Goal: Transaction & Acquisition: Download file/media

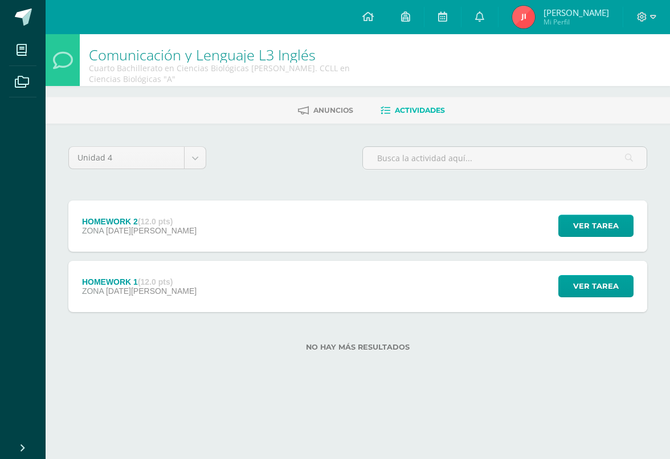
click at [16, 15] on span at bounding box center [23, 17] width 17 height 17
click at [36, 15] on span at bounding box center [63, 18] width 54 height 24
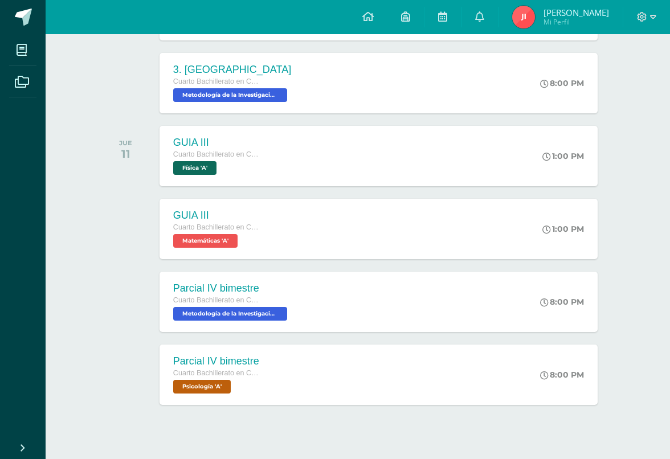
scroll to position [245, 0]
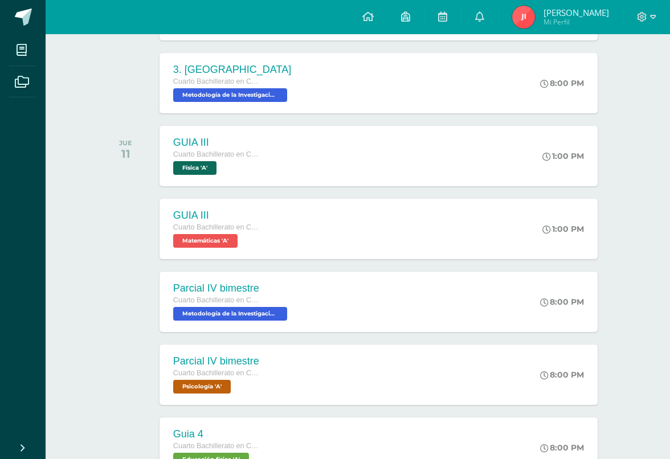
click at [327, 182] on div "GUIA III Cuarto Bachillerato en Ciencias Biológicas [PERSON_NAME]. CCLL en Cien…" at bounding box center [378, 156] width 438 height 60
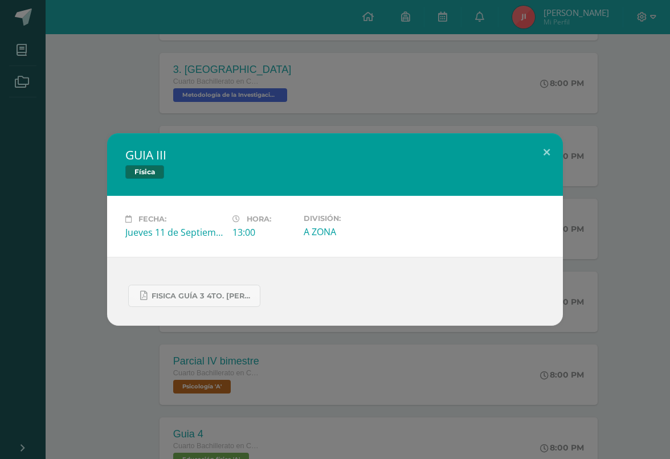
click at [315, 110] on div "GUIA III Física Fecha: [DATE] Hora: 13:00 División: A ZONA" at bounding box center [335, 229] width 670 height 459
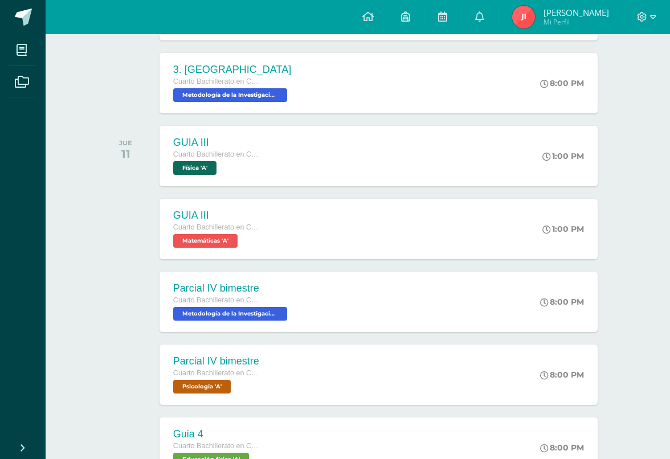
click at [276, 155] on div "GUIA III Cuarto Bachillerato en Ciencias Biológicas [PERSON_NAME]. CCLL en Cien…" at bounding box center [378, 156] width 438 height 60
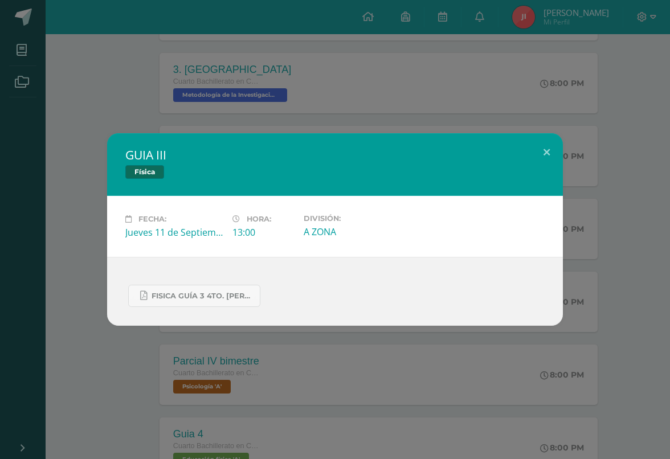
click at [233, 307] on link "FISICA GUÍA 3 4TO. BACH.docx.pdf" at bounding box center [194, 296] width 132 height 22
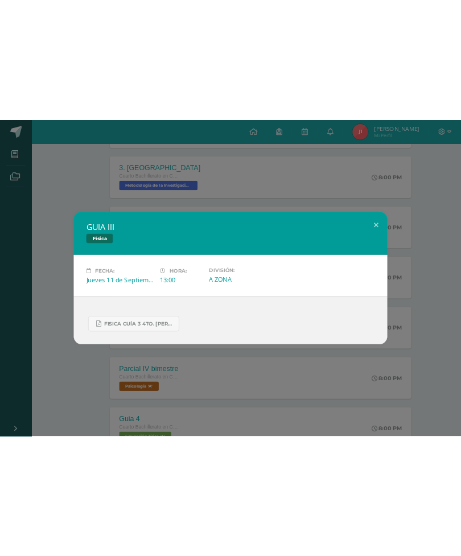
scroll to position [181, 0]
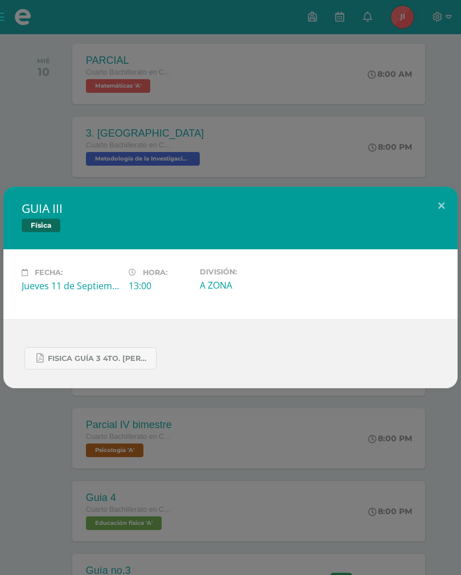
click at [272, 345] on div "FISICA GUÍA 3 4TO. BACH.docx.pdf" at bounding box center [231, 353] width 418 height 31
click at [160, 353] on div "FISICA GUÍA 3 4TO. BACH.docx.pdf" at bounding box center [231, 353] width 418 height 31
click at [142, 358] on span "FISICA GUÍA 3 4TO. BACH.docx.pdf" at bounding box center [99, 358] width 103 height 9
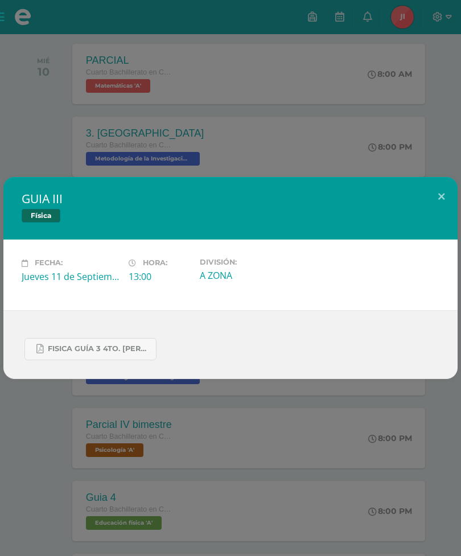
click at [265, 350] on div "FISICA GUÍA 3 4TO. BACH.docx.pdf" at bounding box center [231, 344] width 418 height 31
click at [67, 330] on div "FISICA GUÍA 3 4TO. BACH.docx.pdf" at bounding box center [230, 344] width 454 height 69
click at [82, 351] on span "FISICA GUÍA 3 4TO. BACH.docx.pdf" at bounding box center [99, 349] width 103 height 9
click at [278, 68] on div "GUIA III Física Fecha: Jueves 11 de Septiembre Hora: 13:00 División: A ZONA" at bounding box center [230, 278] width 461 height 556
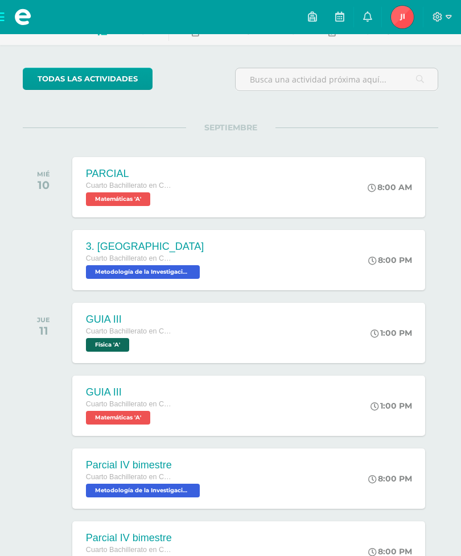
scroll to position [0, 0]
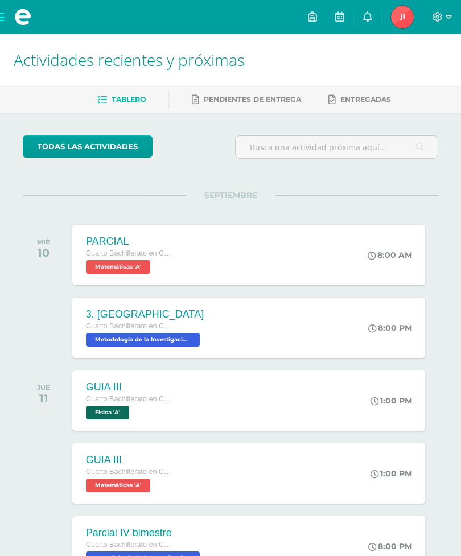
click at [396, 19] on img at bounding box center [402, 17] width 23 height 23
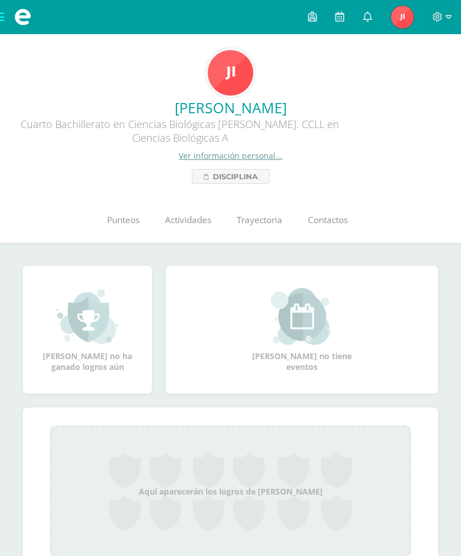
click at [125, 232] on link "Punteos" at bounding box center [123, 221] width 58 height 46
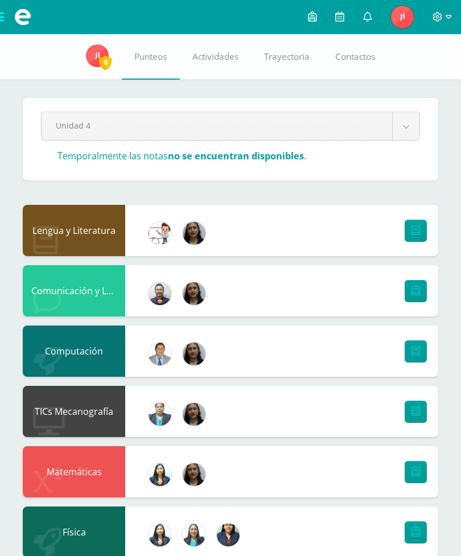
click at [1, 17] on span at bounding box center [23, 17] width 46 height 34
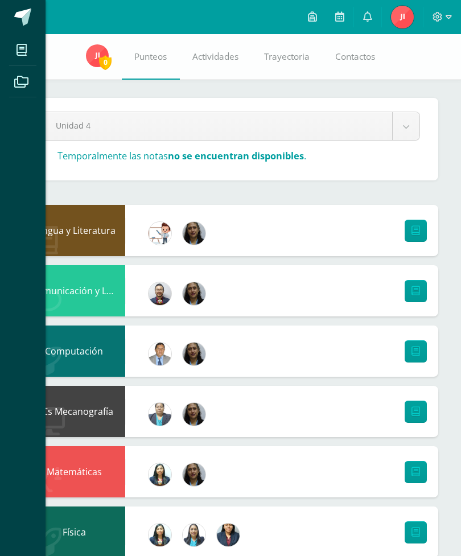
click at [35, 14] on link at bounding box center [23, 17] width 46 height 34
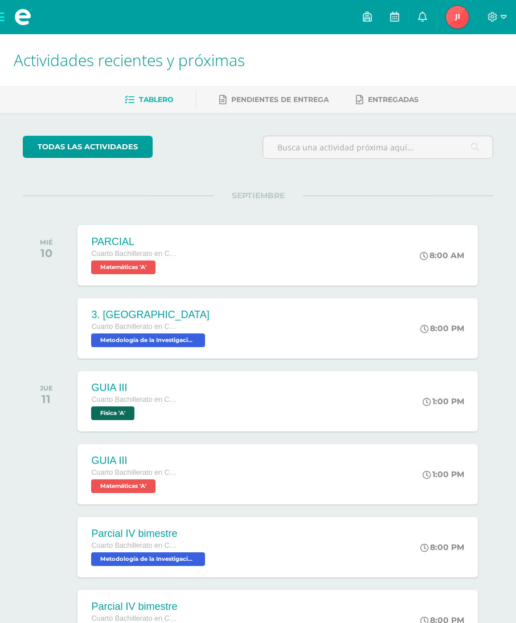
click at [1, 11] on span at bounding box center [23, 17] width 46 height 34
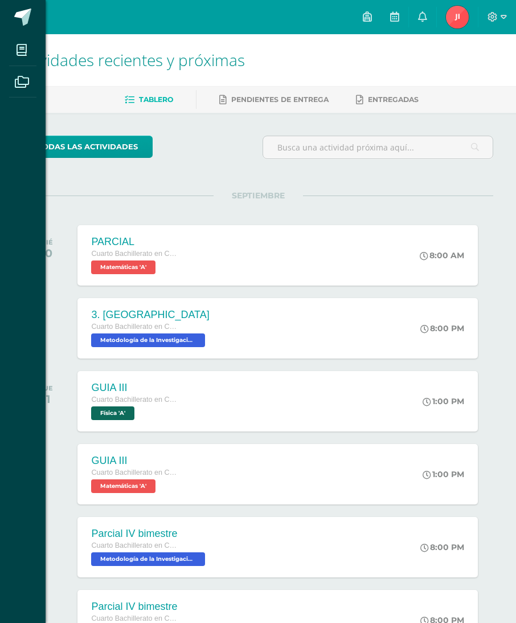
click at [28, 46] on span at bounding box center [22, 50] width 26 height 26
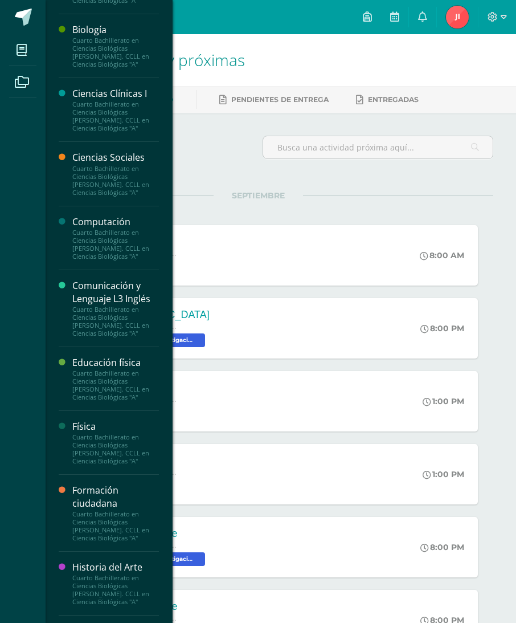
scroll to position [67, 0]
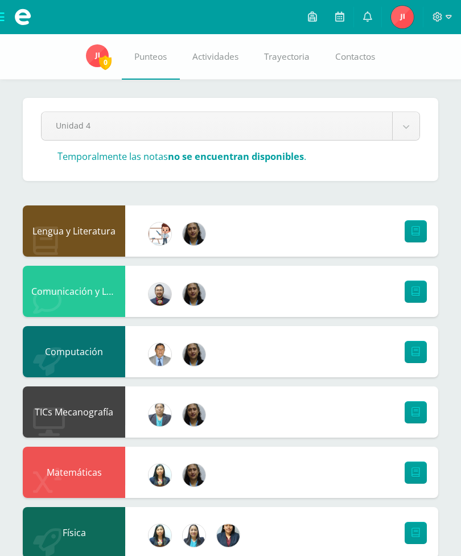
click at [16, 23] on span at bounding box center [22, 17] width 17 height 17
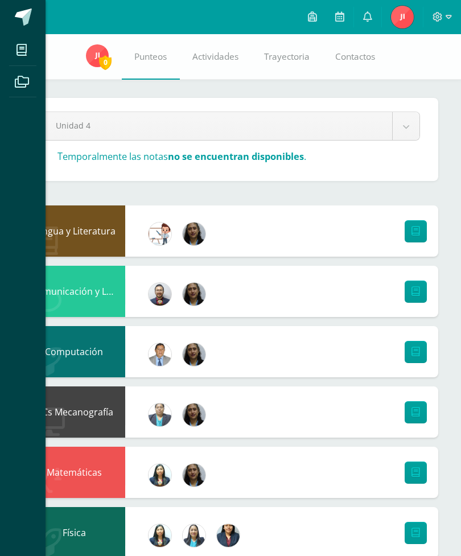
click at [19, 26] on link at bounding box center [23, 17] width 46 height 34
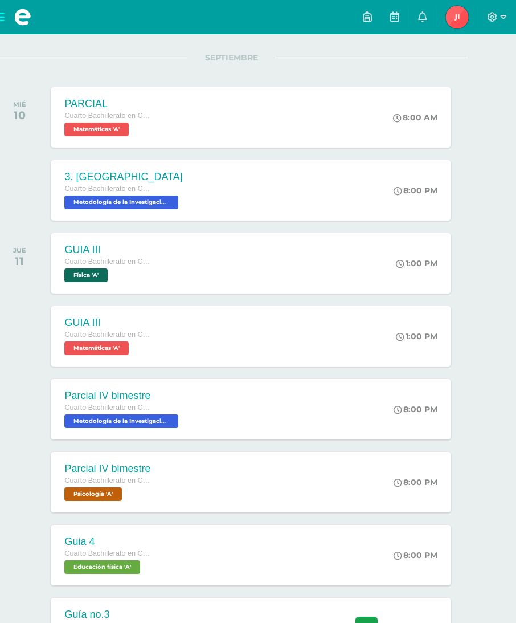
scroll to position [138, 27]
click at [371, 269] on div "GUIA III Cuarto Bachillerato en Ciencias Biológicas [PERSON_NAME]. CCLL en Cien…" at bounding box center [250, 263] width 400 height 60
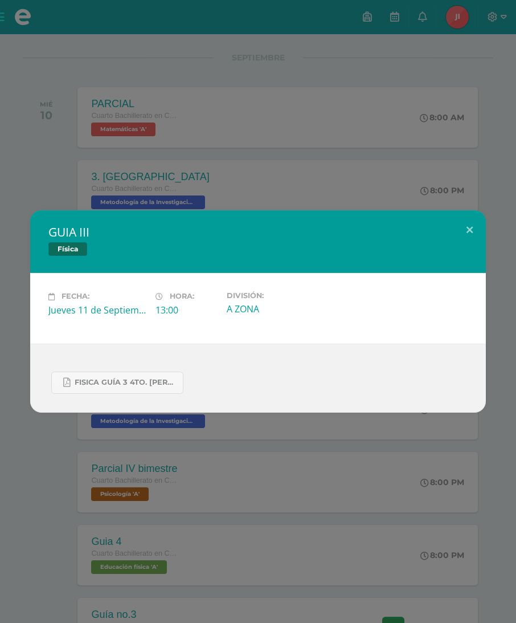
click at [162, 412] on div "FISICA GUÍA 3 4TO. [PERSON_NAME].docx.pdf" at bounding box center [258, 377] width 456 height 69
click at [161, 387] on span "FISICA GUÍA 3 4TO. [PERSON_NAME].docx.pdf" at bounding box center [126, 382] width 103 height 9
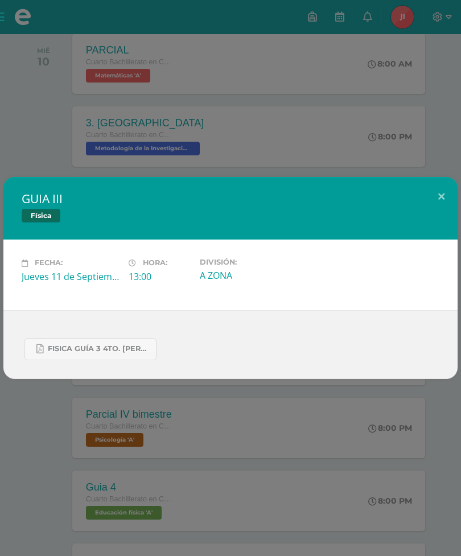
click at [113, 333] on div "FISICA GUÍA 3 4TO. [PERSON_NAME].docx.pdf" at bounding box center [231, 344] width 418 height 31
click at [128, 345] on link "FISICA GUÍA 3 4TO. [PERSON_NAME].docx.pdf" at bounding box center [90, 349] width 132 height 22
